Goal: Information Seeking & Learning: Learn about a topic

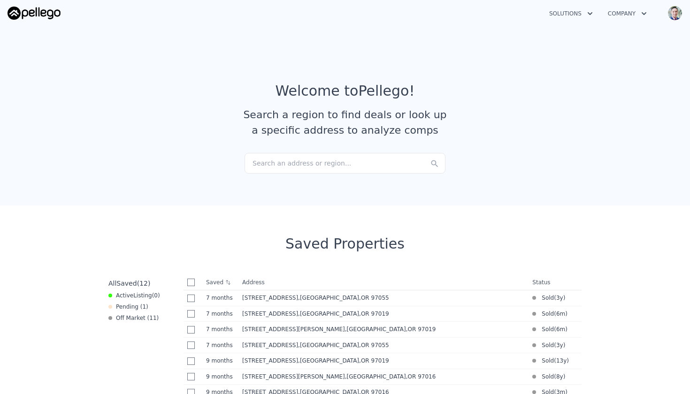
click at [309, 164] on div "Search an address or region..." at bounding box center [344, 163] width 201 height 21
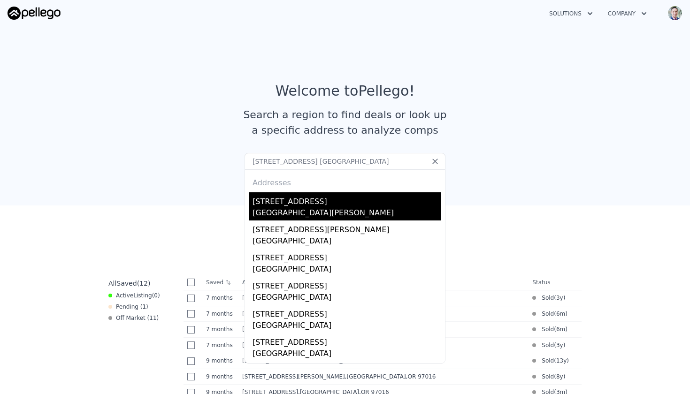
type input "[STREET_ADDRESS] [GEOGRAPHIC_DATA]"
click at [289, 209] on div "[GEOGRAPHIC_DATA][PERSON_NAME]" at bounding box center [346, 213] width 189 height 13
